Goal: Transaction & Acquisition: Purchase product/service

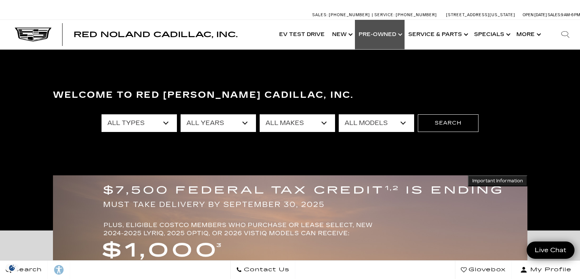
click at [402, 35] on link "Show Pre-Owned" at bounding box center [380, 34] width 50 height 29
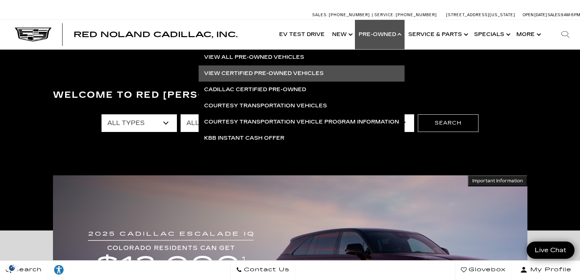
click at [233, 71] on link "View Certified Pre-Owned Vehicles" at bounding box center [302, 73] width 206 height 16
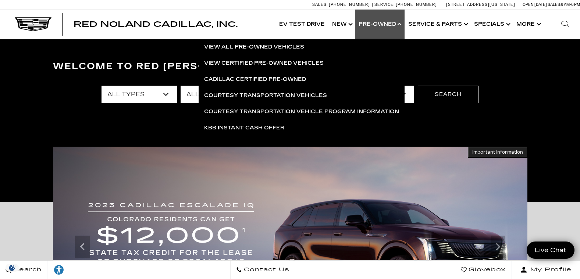
scroll to position [218, 0]
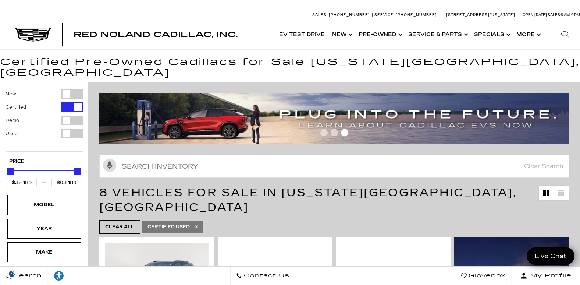
click at [72, 129] on div "Filter by Vehicle Type" at bounding box center [71, 134] width 21 height 10
type input "$5,500"
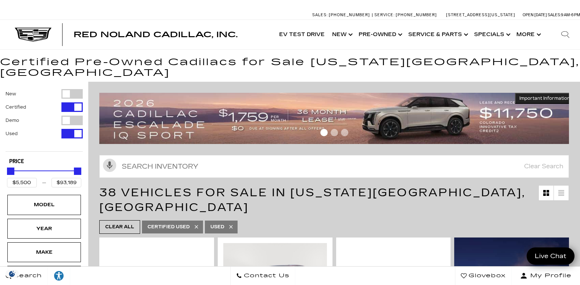
click at [74, 102] on div "Filter by Vehicle Type" at bounding box center [71, 107] width 21 height 10
drag, startPoint x: 67, startPoint y: 171, endPoint x: 37, endPoint y: 174, distance: 30.3
click at [37, 178] on div "$5,500 $85,189" at bounding box center [44, 183] width 74 height 10
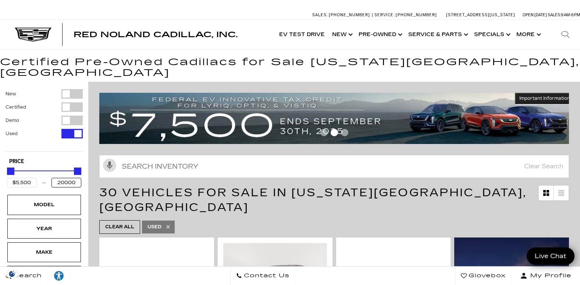
type input "$20,000"
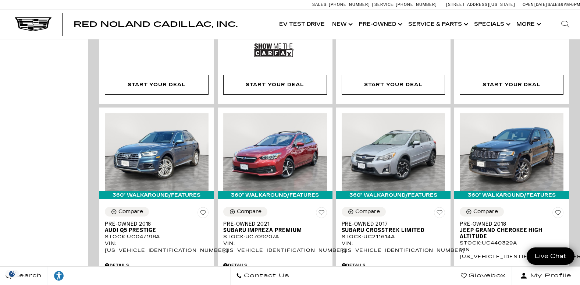
scroll to position [735, 0]
